Goal: Task Accomplishment & Management: Complete application form

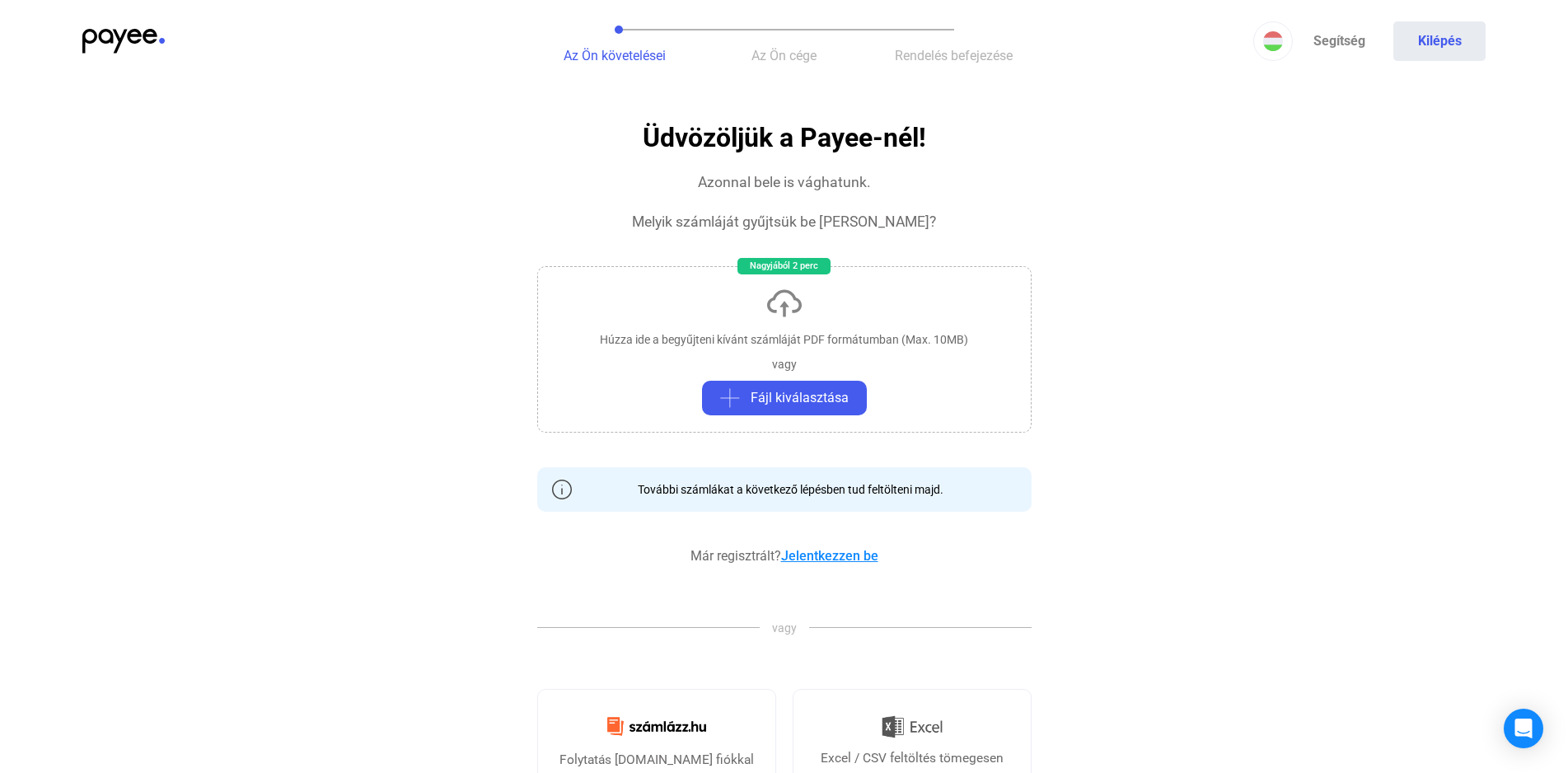
click at [826, 556] on link "Jelentkezzen be" at bounding box center [829, 556] width 97 height 16
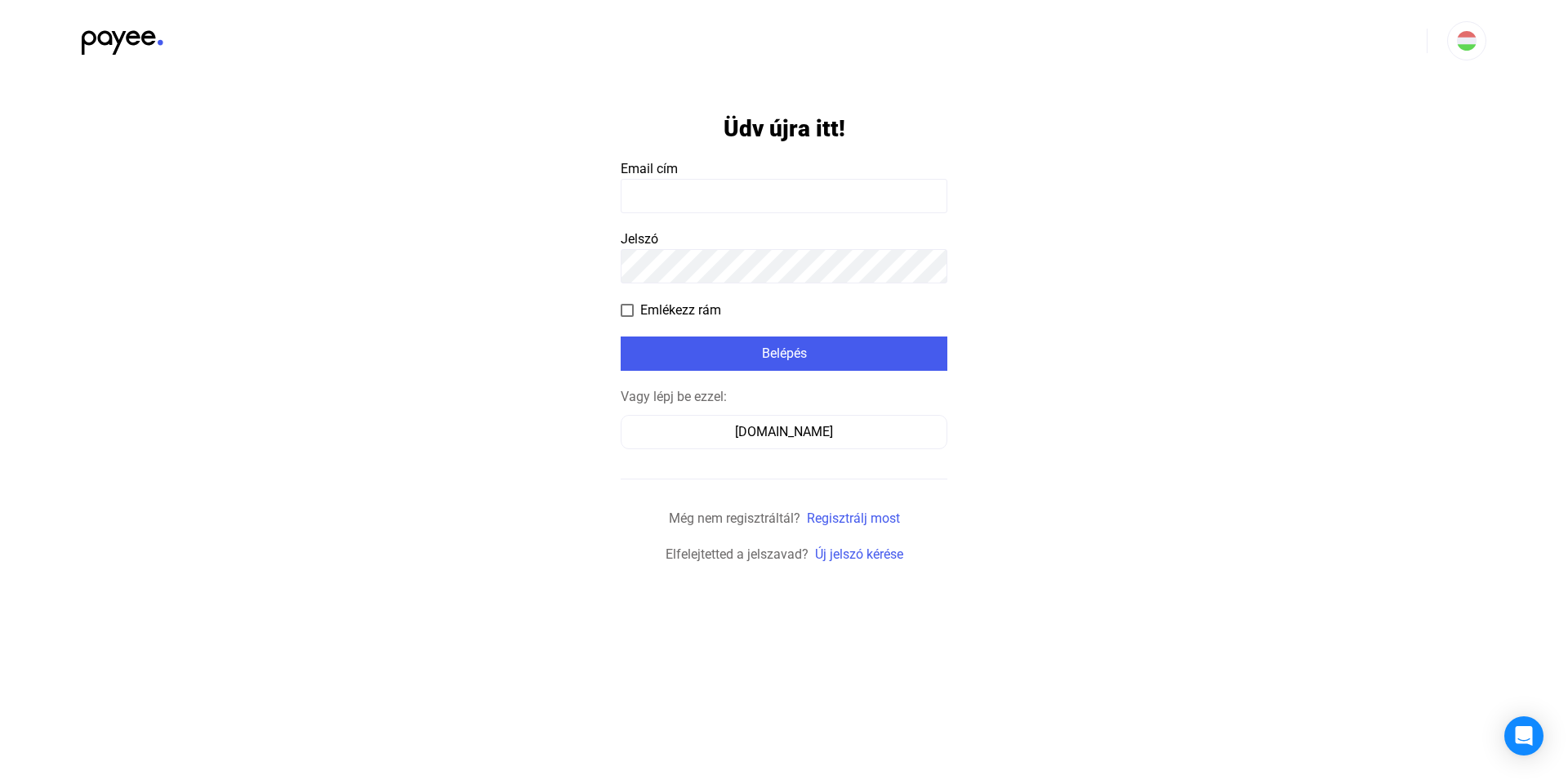
click at [626, 193] on input at bounding box center [784, 196] width 326 height 34
type input "**********"
click at [627, 308] on span at bounding box center [627, 310] width 13 height 13
click at [784, 351] on div "Belépés" at bounding box center [784, 353] width 317 height 19
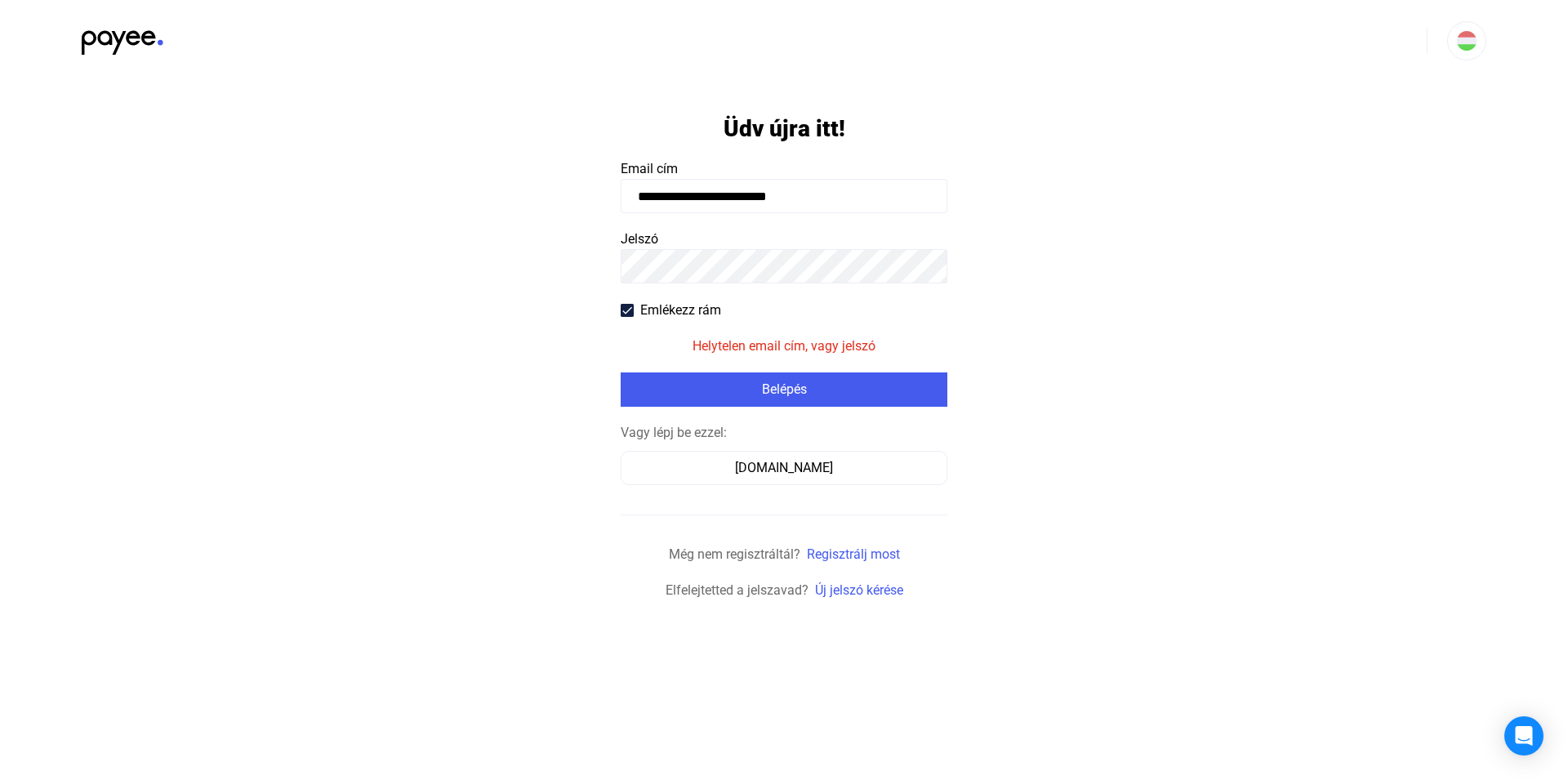
drag, startPoint x: 810, startPoint y: 196, endPoint x: 640, endPoint y: 219, distance: 171.5
click at [640, 213] on input "**********" at bounding box center [784, 196] width 326 height 34
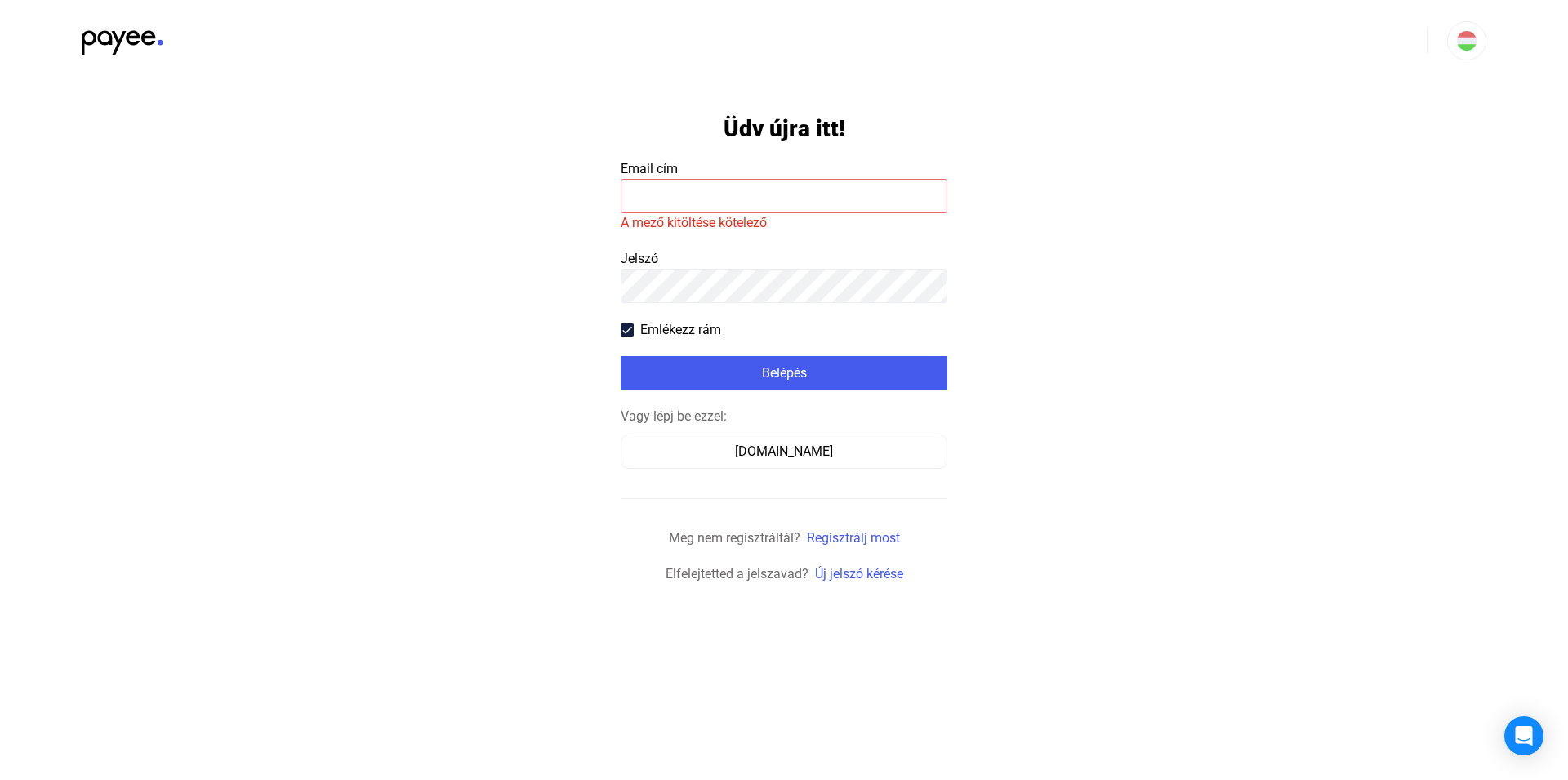
click at [634, 196] on input at bounding box center [784, 196] width 326 height 34
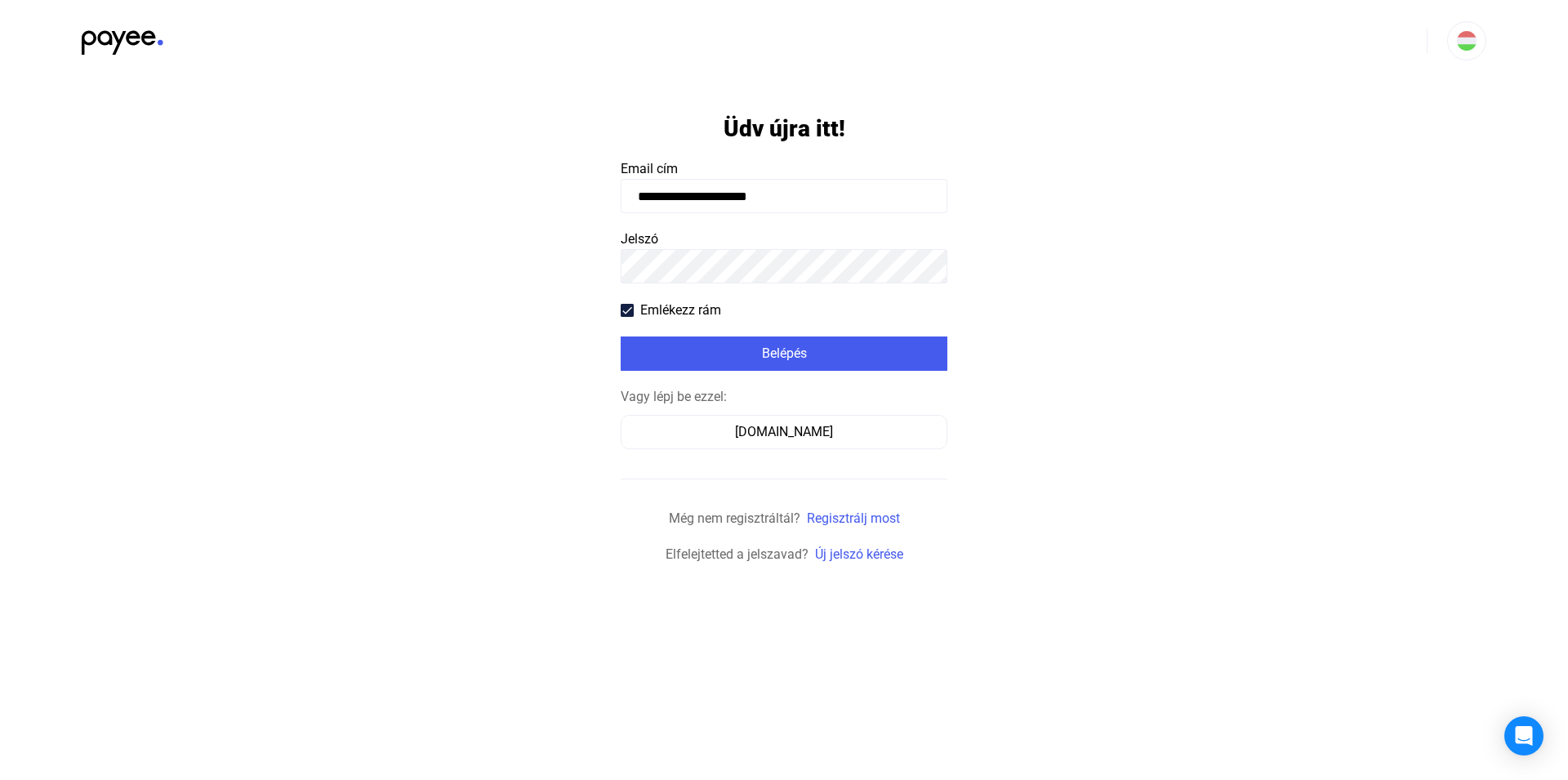
type input "**********"
click at [1039, 275] on app-form-template "**********" at bounding box center [784, 323] width 1568 height 483
click at [776, 355] on div "Belépés" at bounding box center [784, 353] width 317 height 19
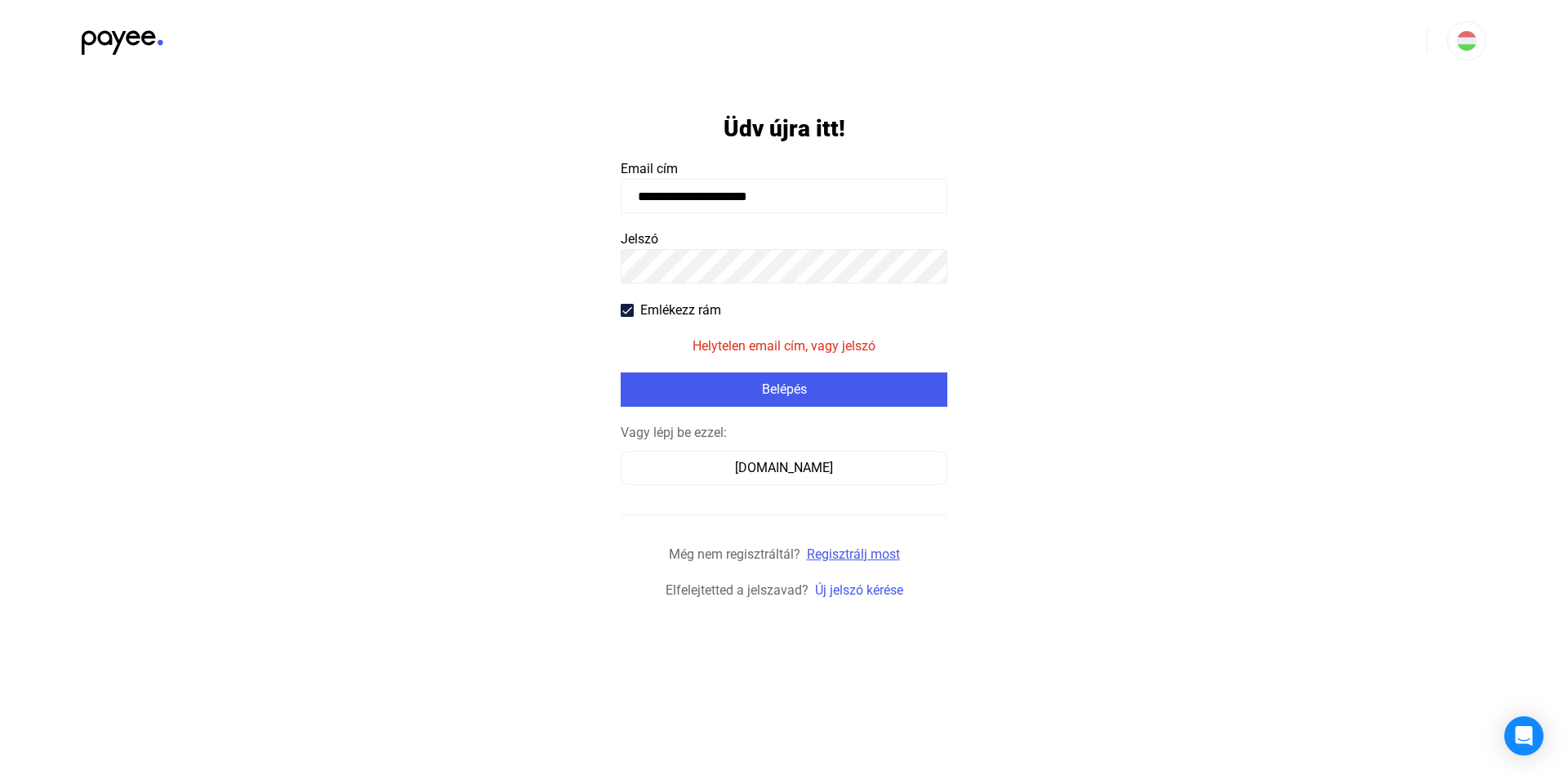
click at [850, 556] on link "Regisztrálj most" at bounding box center [853, 554] width 93 height 16
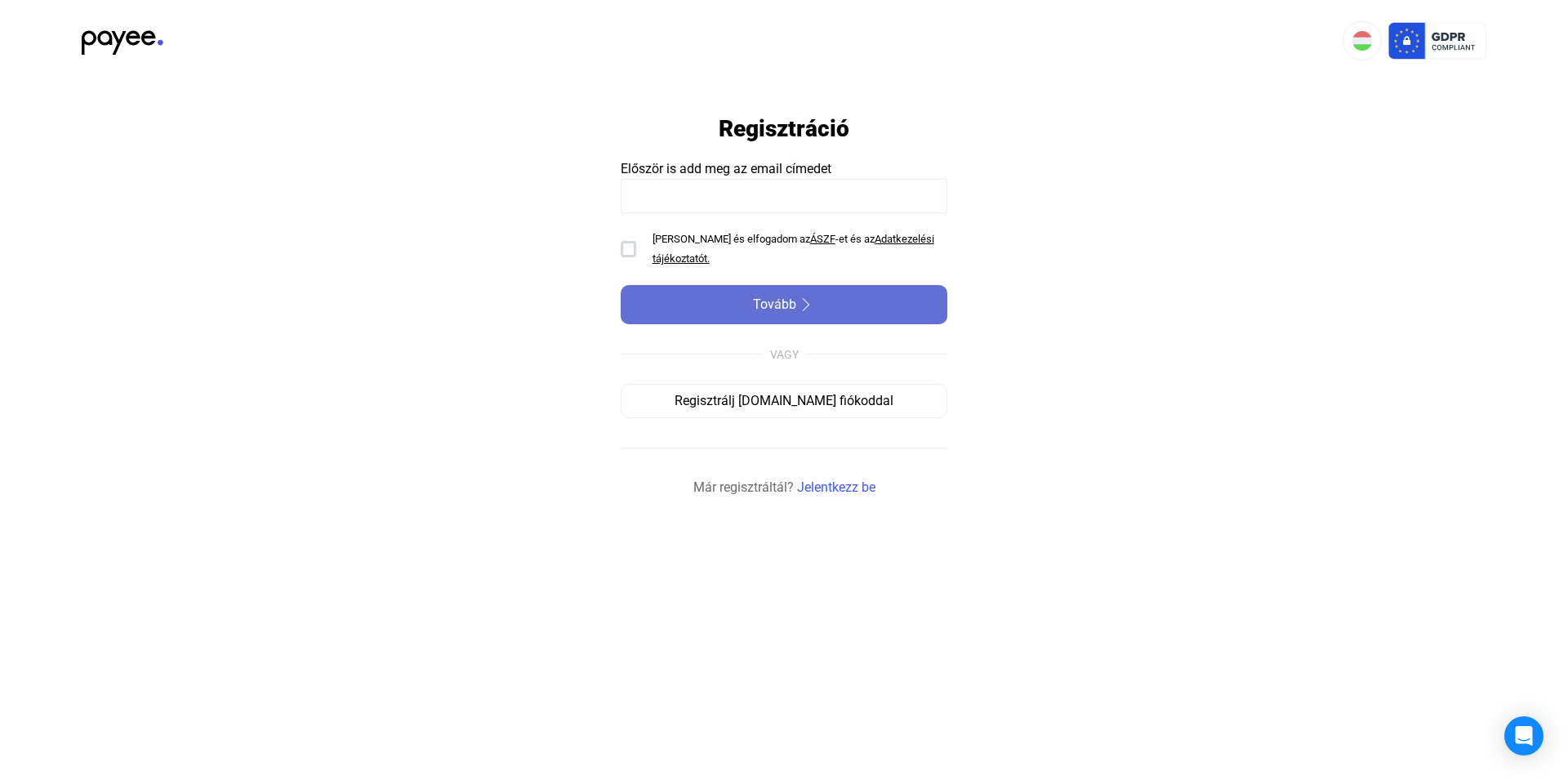
click at [782, 303] on span "Tovább" at bounding box center [775, 304] width 44 height 19
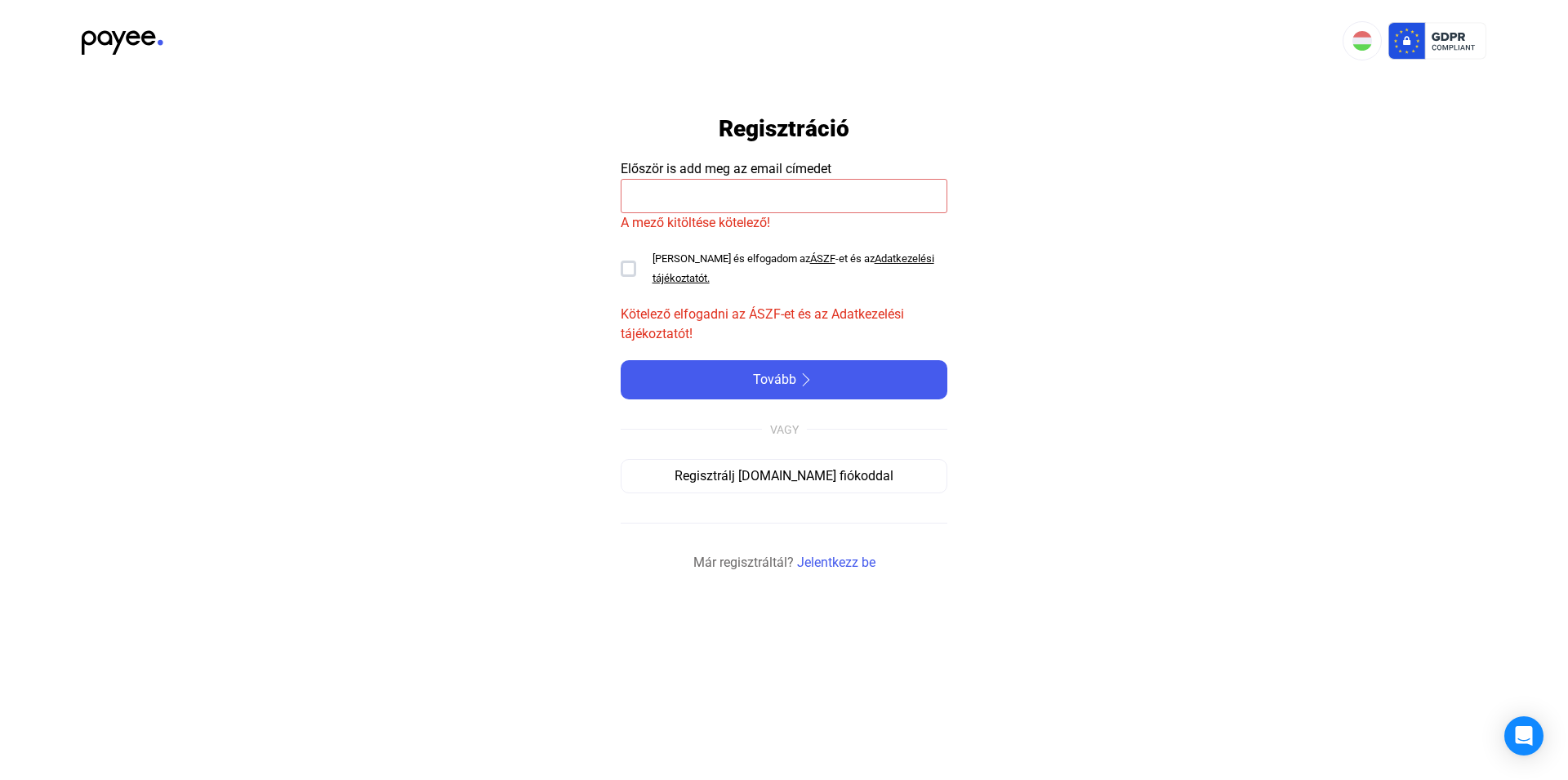
click at [627, 195] on input at bounding box center [784, 196] width 326 height 34
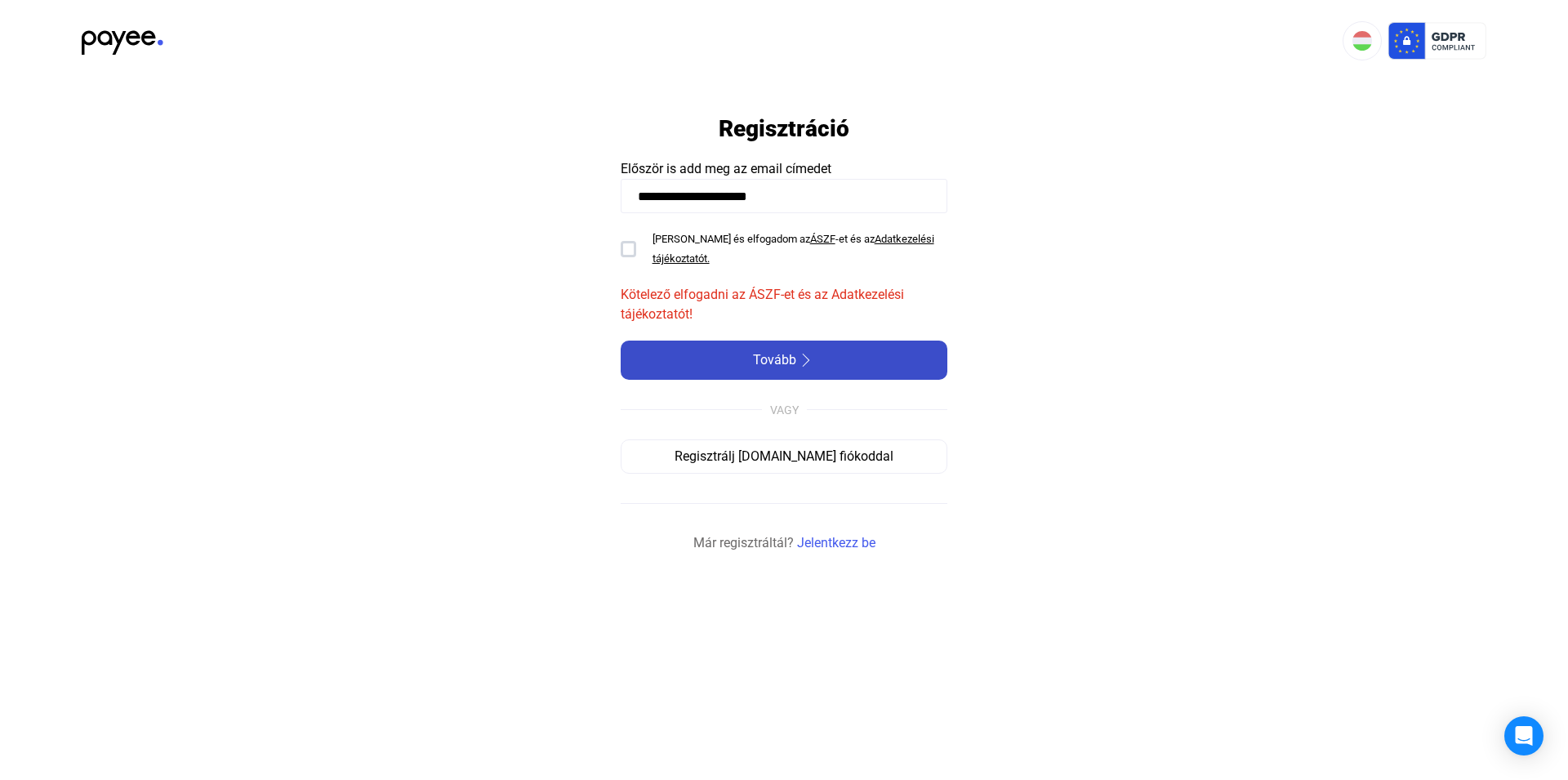
type input "**********"
click at [773, 360] on span "Tovább" at bounding box center [775, 360] width 44 height 19
click at [779, 356] on span "Tovább" at bounding box center [775, 360] width 44 height 19
click at [802, 356] on img at bounding box center [805, 360] width 19 height 13
click at [628, 250] on div at bounding box center [628, 249] width 16 height 17
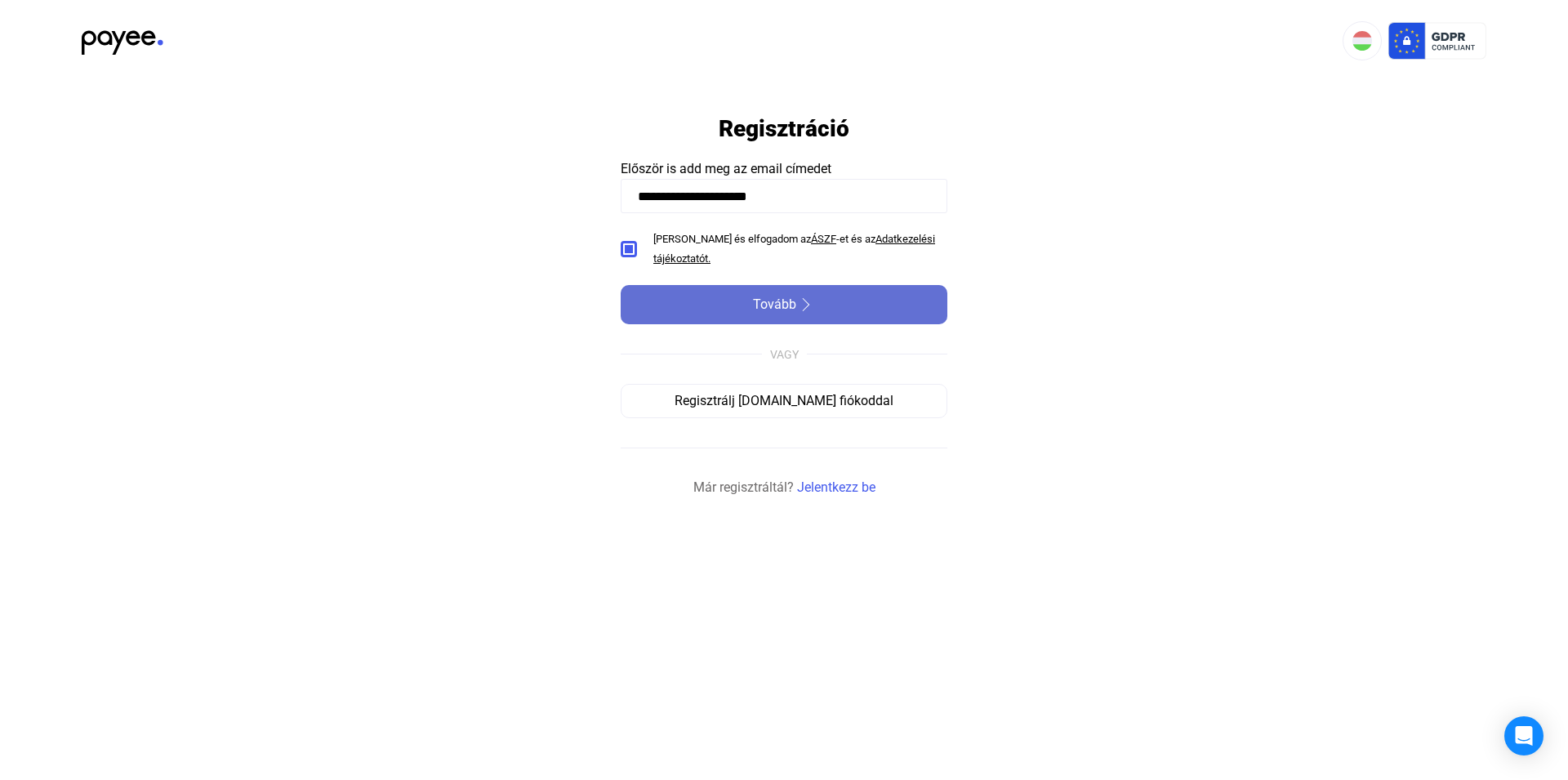
click at [787, 304] on span "Tovább" at bounding box center [775, 304] width 44 height 19
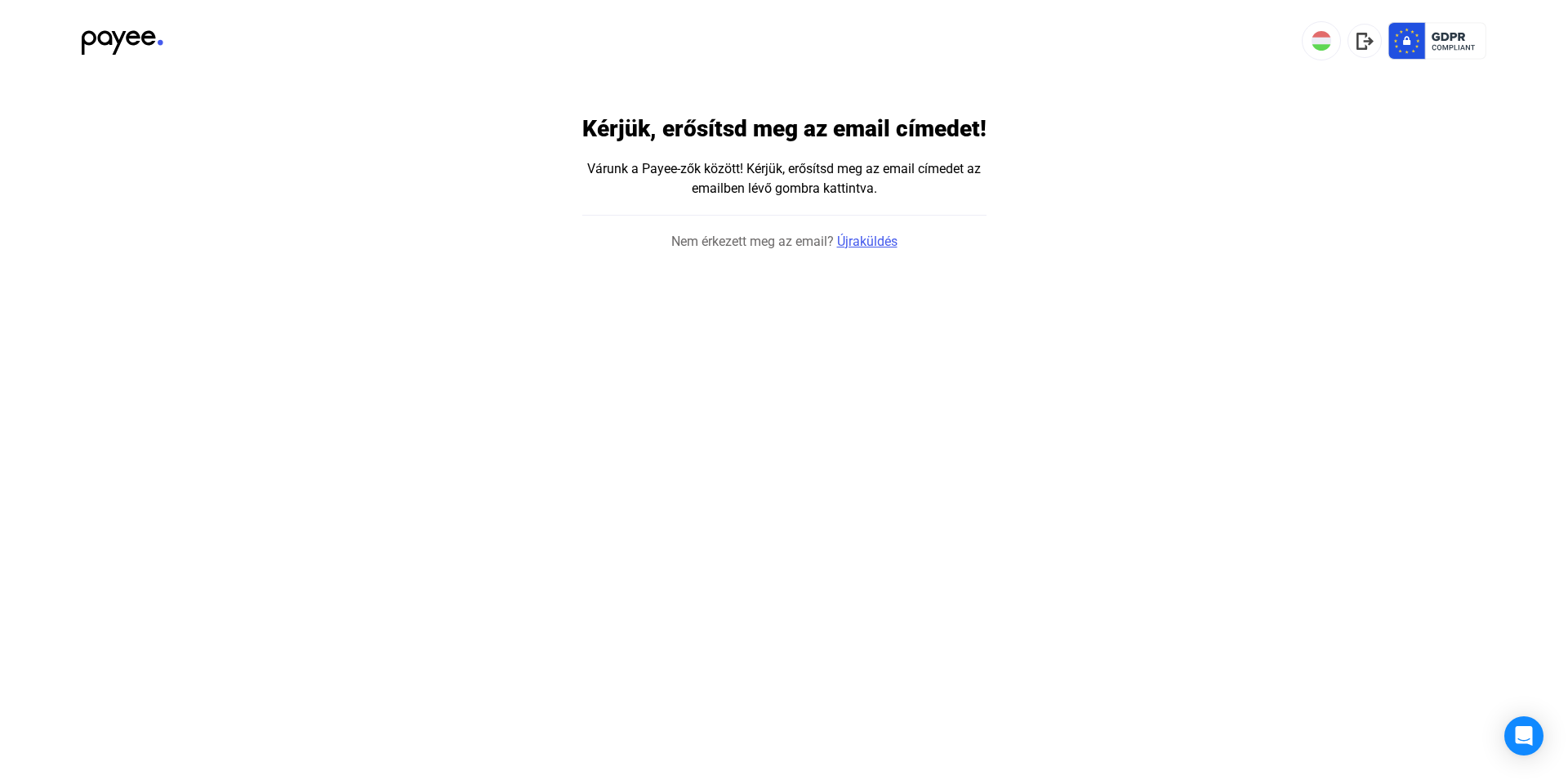
click at [873, 243] on link "Újraküldés" at bounding box center [867, 241] width 60 height 19
click at [897, 252] on html "Kérjük, erősítsd meg az email címedet! Várunk a Payee-zők között! Kérjük, erősí…" at bounding box center [784, 126] width 1568 height 252
click at [760, 247] on span "Nem érkezett meg az email?" at bounding box center [753, 241] width 162 height 19
click at [879, 243] on link "Újraküldés" at bounding box center [867, 241] width 60 height 19
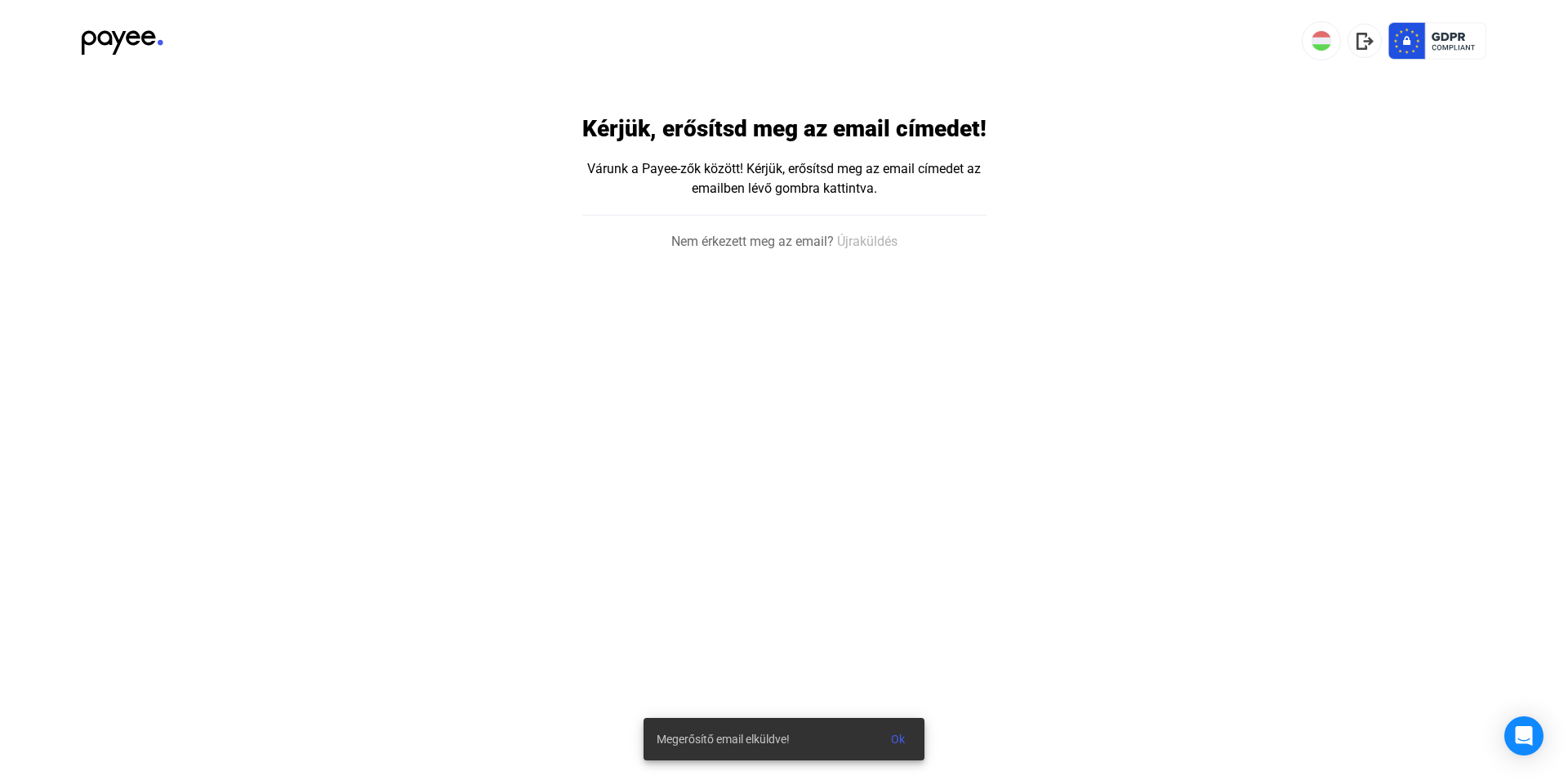
click at [763, 743] on span "Megerősítő email elküldve!" at bounding box center [722, 738] width 133 height 19
click at [897, 740] on span "Ok" at bounding box center [897, 739] width 14 height 13
